Goal: Find specific page/section: Find specific page/section

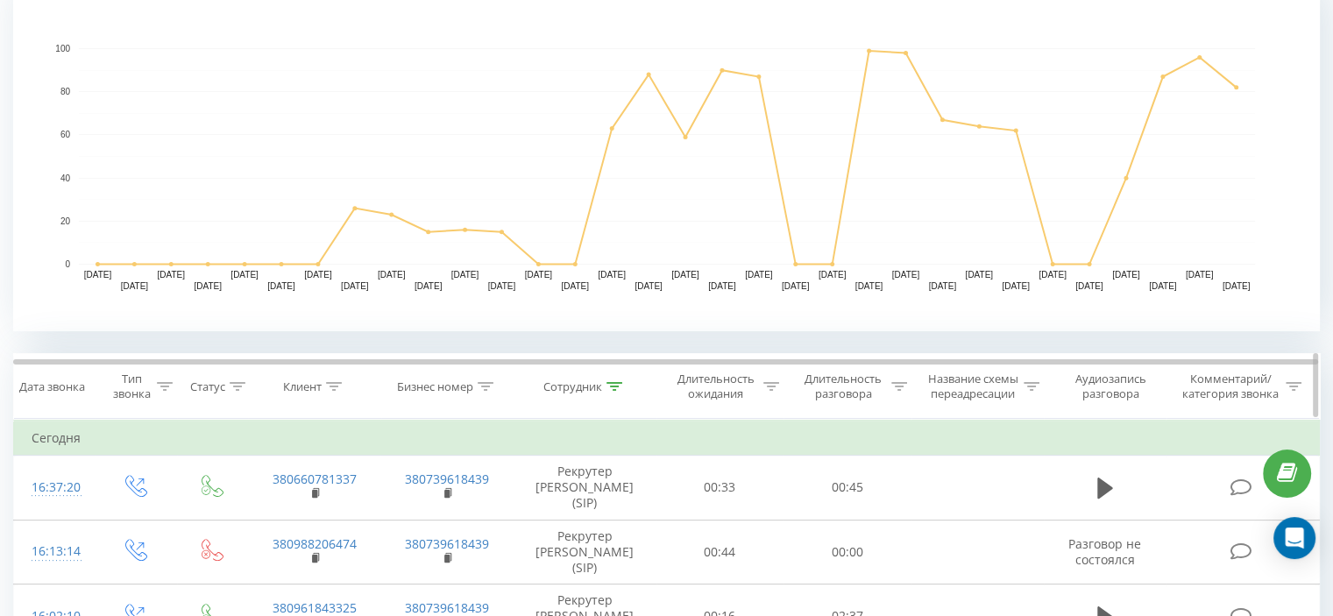
click at [613, 376] on th "Сотрудник" at bounding box center [584, 386] width 143 height 65
click at [617, 388] on icon at bounding box center [614, 386] width 16 height 9
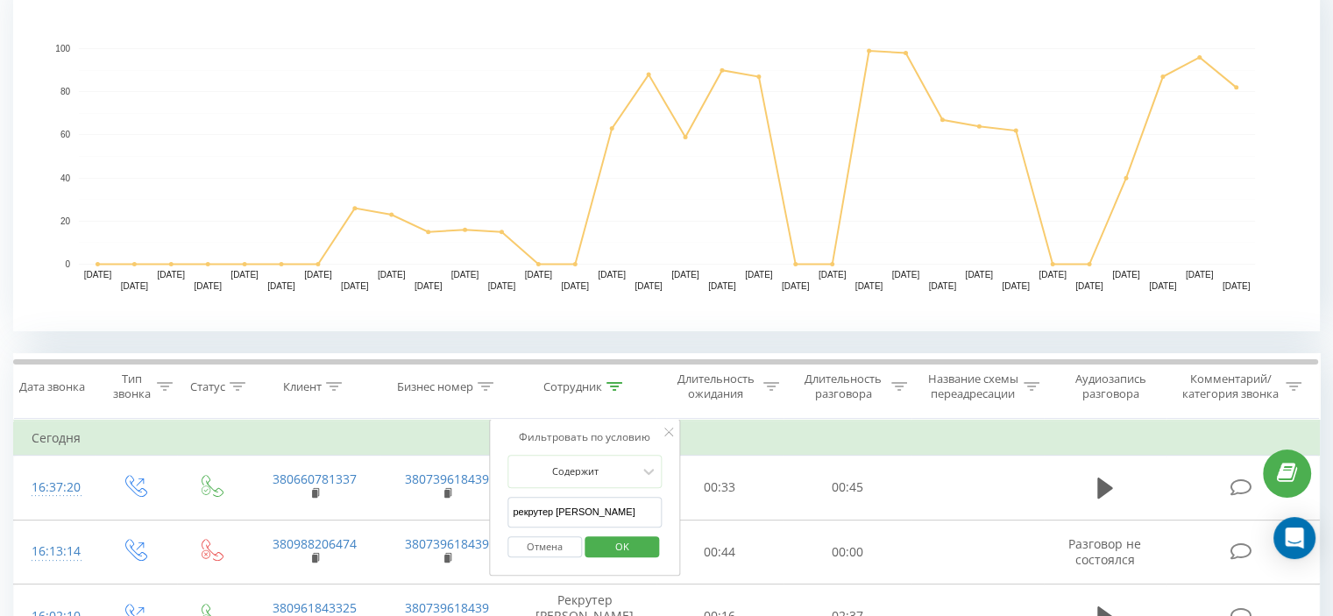
click at [620, 539] on span "OK" at bounding box center [622, 546] width 49 height 27
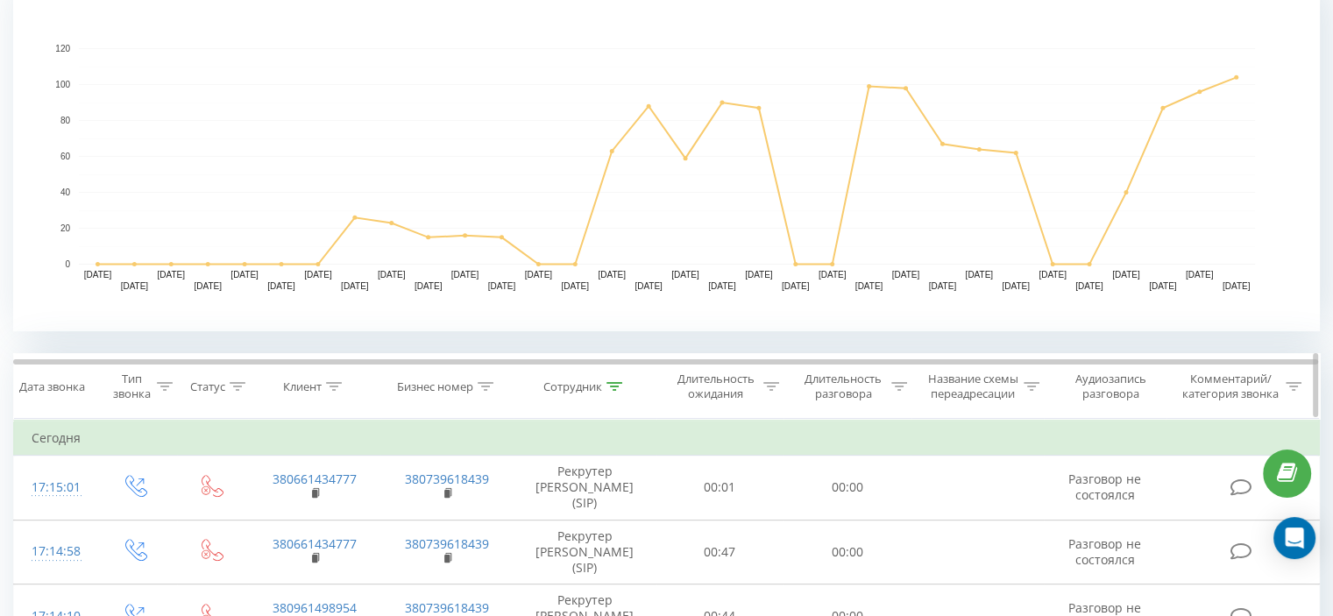
click at [609, 383] on icon at bounding box center [614, 386] width 16 height 9
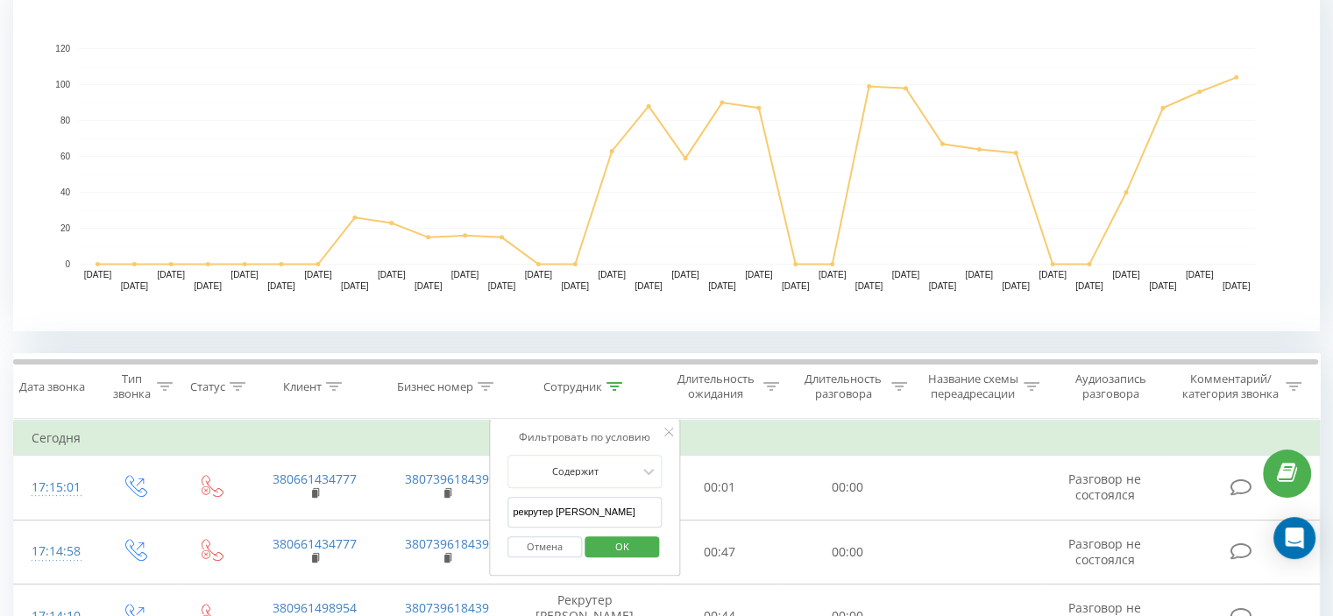
click at [588, 497] on input "рекрутер [PERSON_NAME]" at bounding box center [584, 512] width 154 height 31
click at [625, 548] on span "OK" at bounding box center [622, 546] width 49 height 27
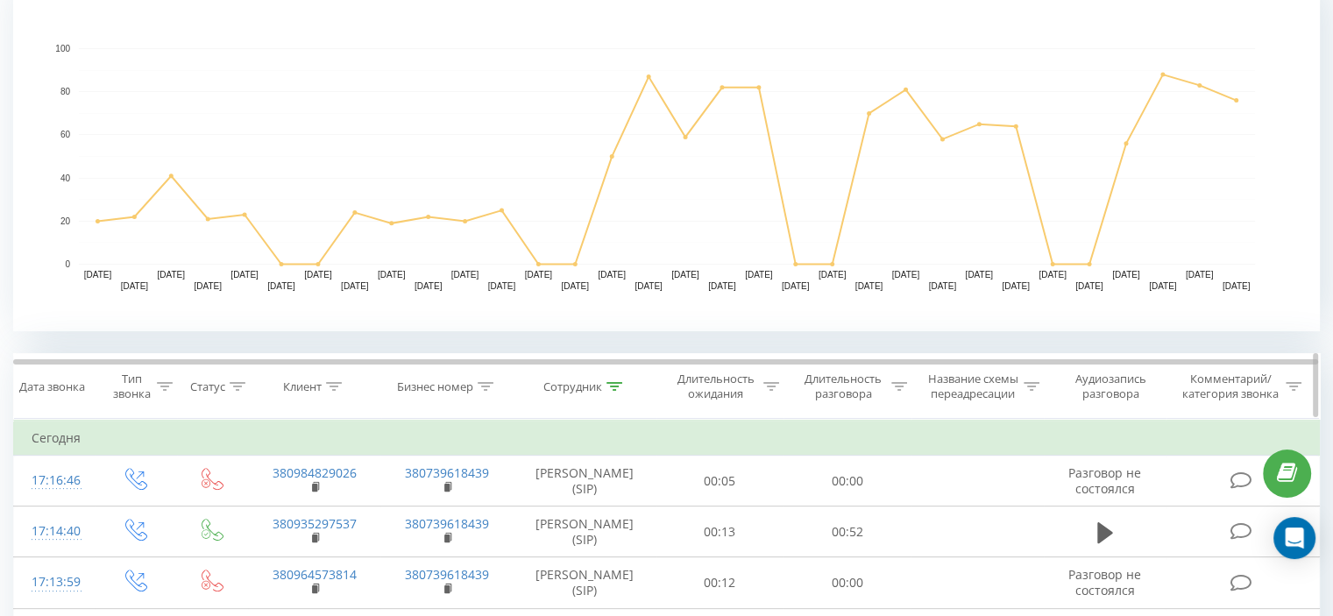
click at [616, 384] on icon at bounding box center [614, 386] width 16 height 9
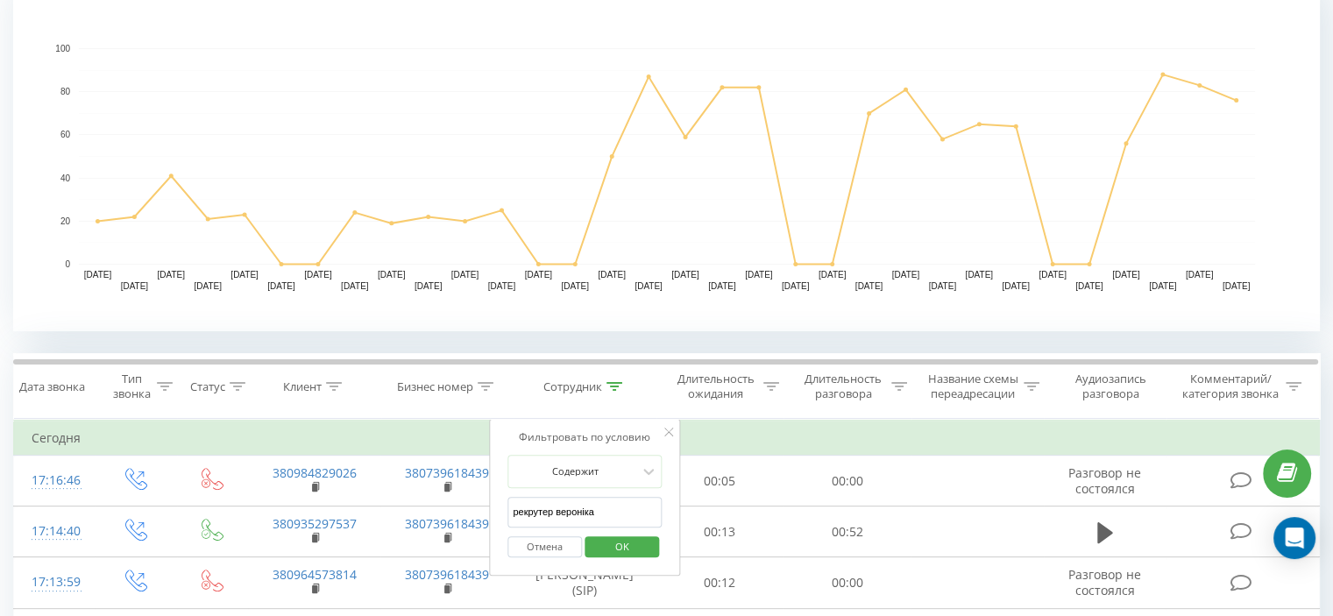
click at [598, 503] on input "рекрутер вероніка" at bounding box center [584, 512] width 154 height 31
click at [581, 512] on input "рекрутер вероніка" at bounding box center [584, 512] width 154 height 31
click at [584, 508] on input "рекрутер вероніка" at bounding box center [584, 512] width 154 height 31
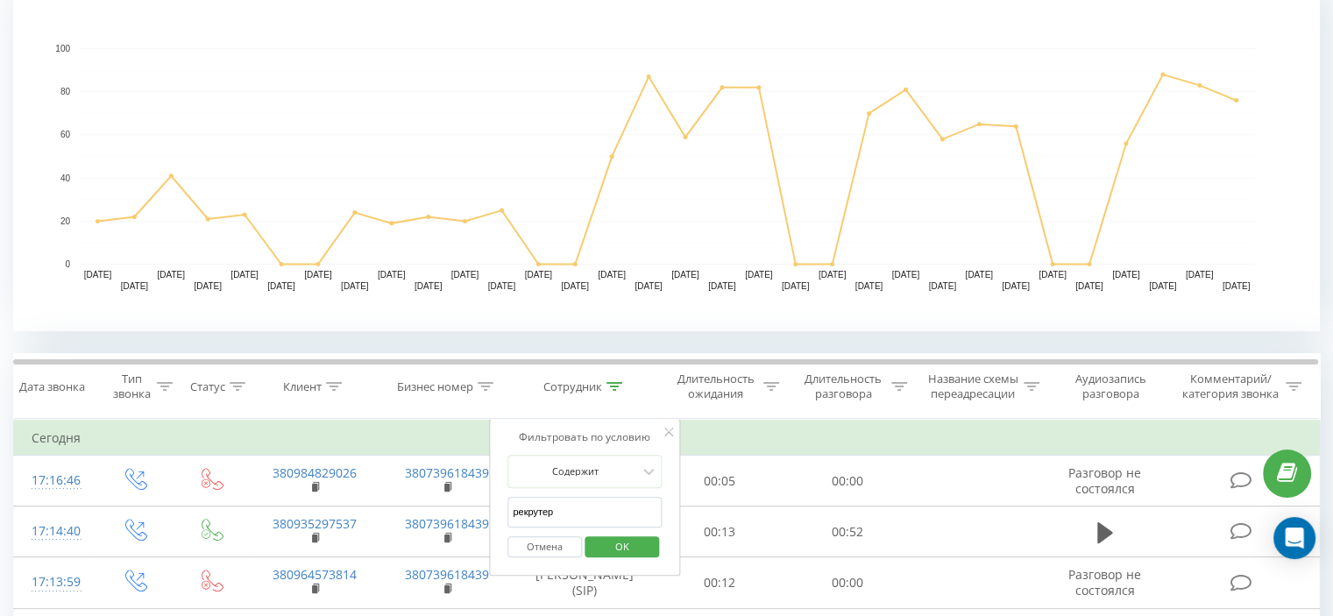
type input "Рекрутер Людмила"
click at [610, 540] on span "OK" at bounding box center [622, 546] width 49 height 27
